Goal: Navigation & Orientation: Understand site structure

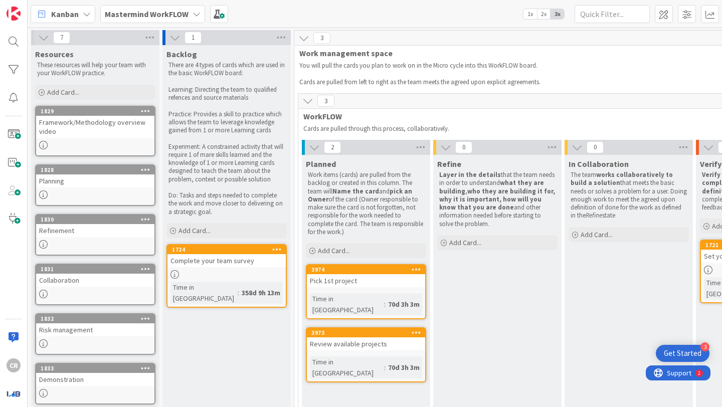
click at [349, 104] on div "3" at bounding box center [563, 101] width 530 height 15
click at [309, 100] on icon at bounding box center [307, 100] width 11 height 11
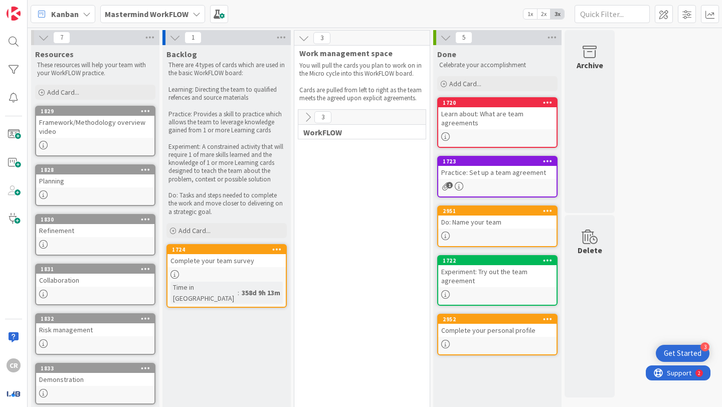
click at [309, 116] on icon at bounding box center [307, 117] width 11 height 11
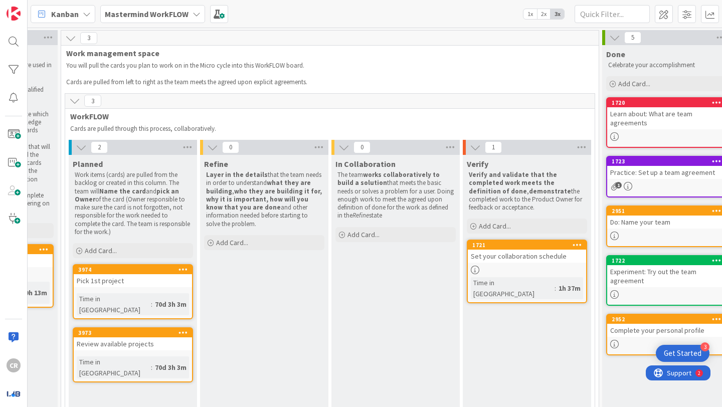
scroll to position [0, 234]
click at [137, 60] on div "You will pull the cards you plan to work on in the Micro cycle into this WorkFL…" at bounding box center [324, 74] width 520 height 29
click at [88, 39] on span "3" at bounding box center [88, 38] width 17 height 12
click at [169, 15] on b "Mastermind WorkFLOW" at bounding box center [147, 14] width 84 height 10
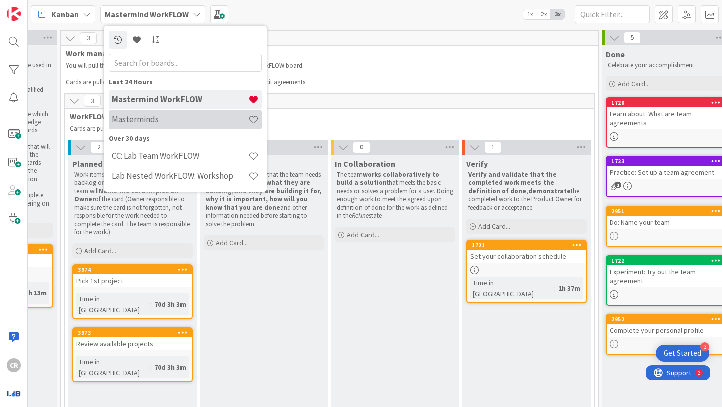
click at [191, 116] on h4 "Masterminds" at bounding box center [180, 119] width 136 height 10
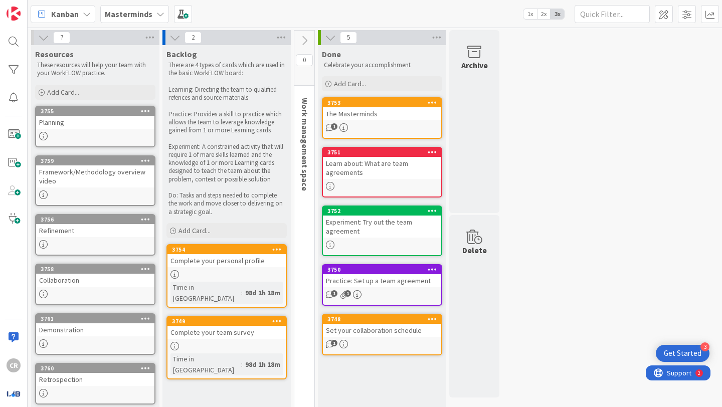
click at [118, 16] on b "Masterminds" at bounding box center [129, 14] width 48 height 10
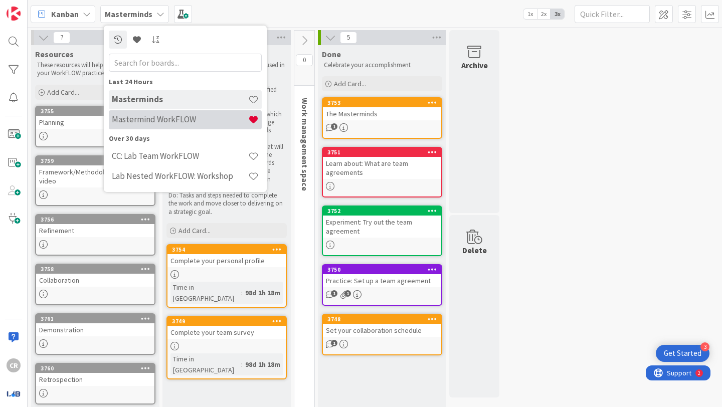
click at [202, 116] on h4 "Mastermind WorkFLOW" at bounding box center [180, 119] width 136 height 10
